Goal: Information Seeking & Learning: Learn about a topic

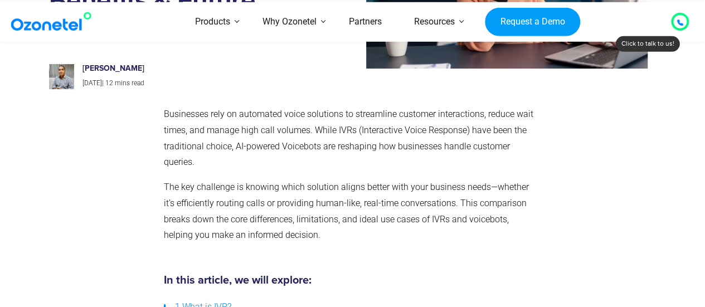
scroll to position [182, 0]
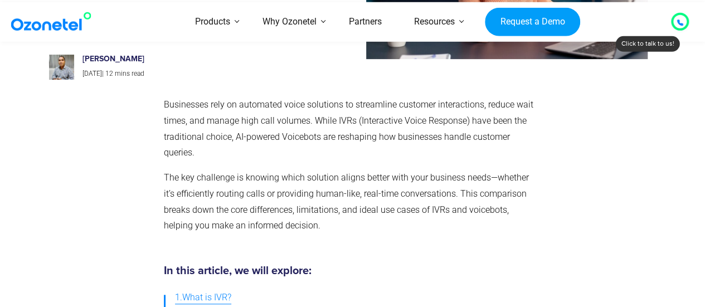
drag, startPoint x: 0, startPoint y: 0, endPoint x: 712, endPoint y: 20, distance: 712.0
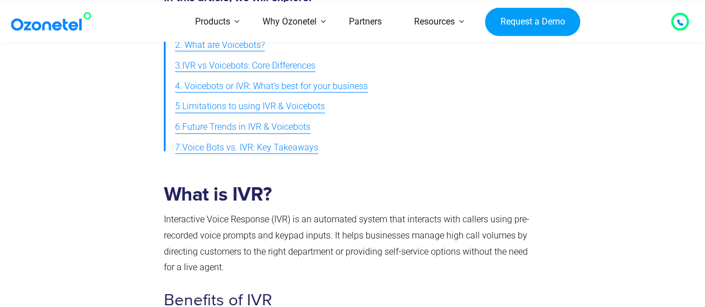
scroll to position [483, 0]
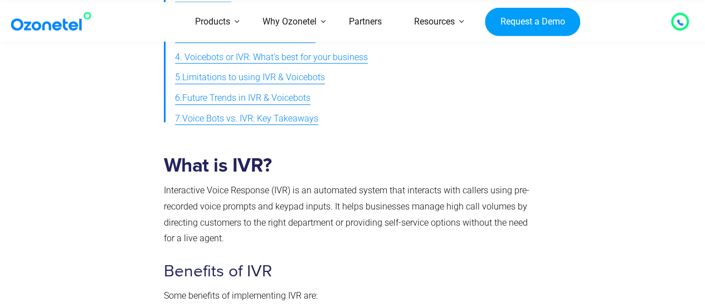
click at [419, 241] on p "Interactive Voice Response (IVR) is an automated system that interacts with cal…" at bounding box center [350, 215] width 373 height 64
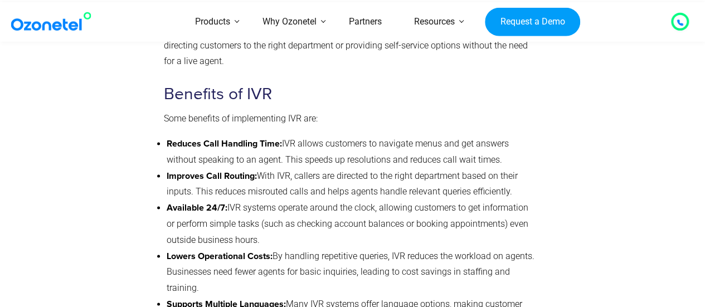
scroll to position [662, 0]
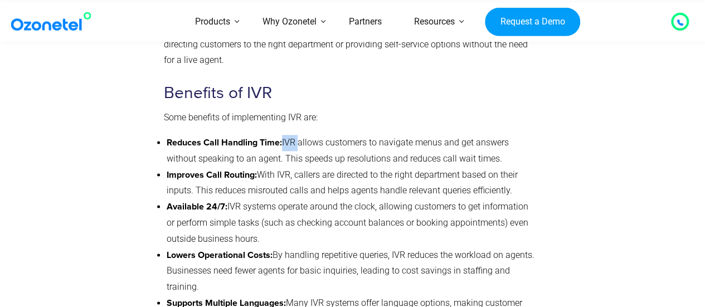
drag, startPoint x: 282, startPoint y: 143, endPoint x: 298, endPoint y: 146, distance: 16.5
click at [298, 146] on li "Reduces Call Handling Time: IVR allows customers to navigate menus and get answ…" at bounding box center [352, 151] width 370 height 32
click at [283, 177] on li "Improves Call Routing: With IVR, callers are directed to the right department b…" at bounding box center [352, 183] width 370 height 32
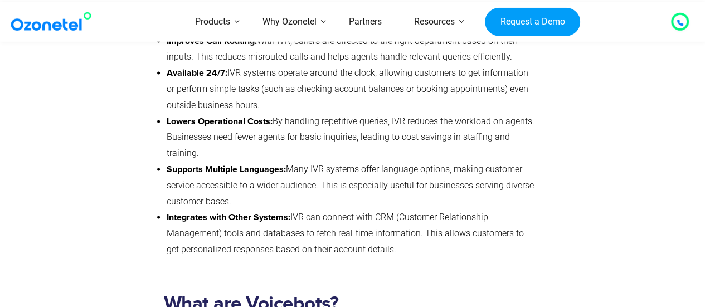
scroll to position [818, 0]
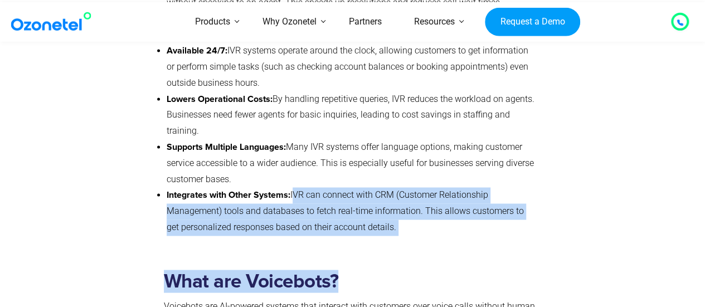
drag, startPoint x: 293, startPoint y: 200, endPoint x: 375, endPoint y: 227, distance: 86.1
copy div "IVR can connect with CRM (Customer Relationship Management) tools and databases…"
click at [533, 277] on h2 "What are Voicebots?" at bounding box center [350, 281] width 373 height 23
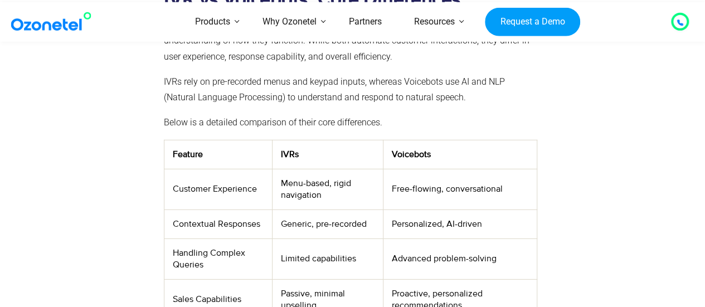
scroll to position [1597, 0]
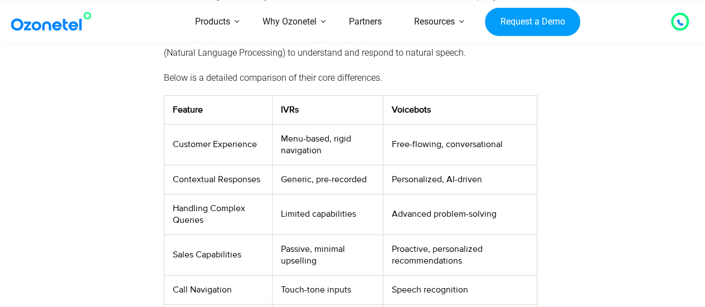
scroll to position [1642, 0]
